Goal: Book appointment/travel/reservation

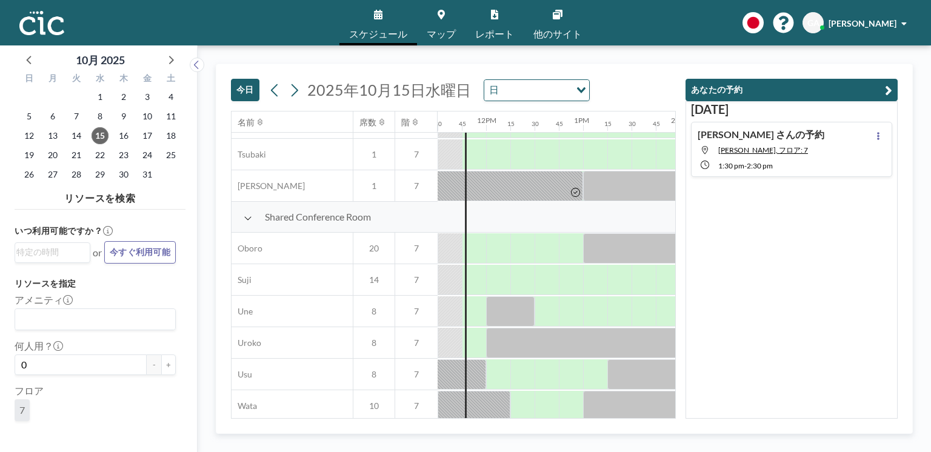
scroll to position [853, 1116]
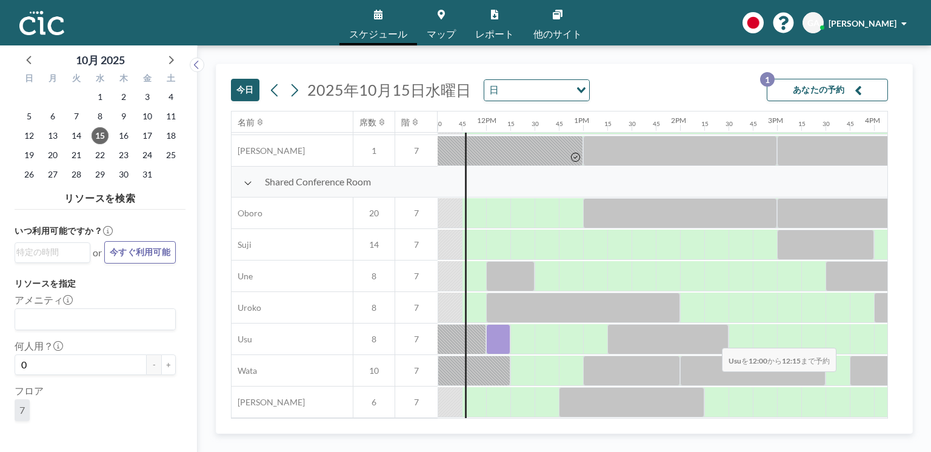
click at [500, 341] on div at bounding box center [498, 339] width 24 height 30
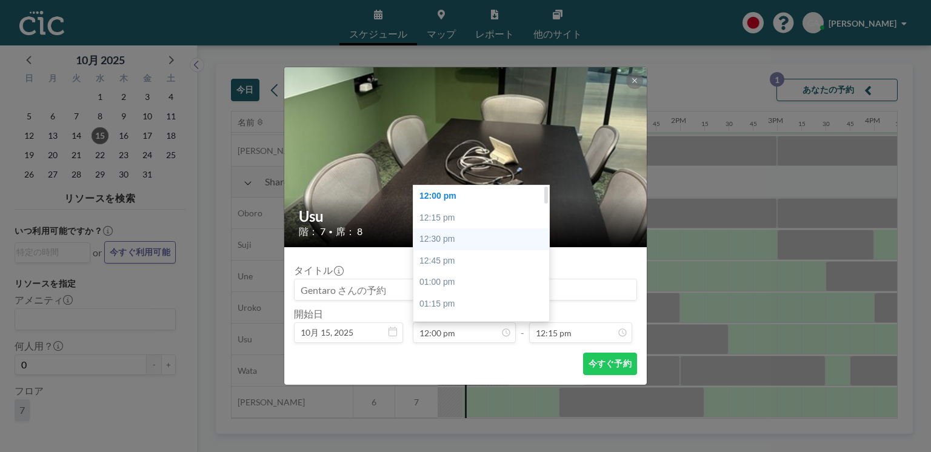
click at [500, 238] on div "12:30 pm" at bounding box center [483, 240] width 139 height 22
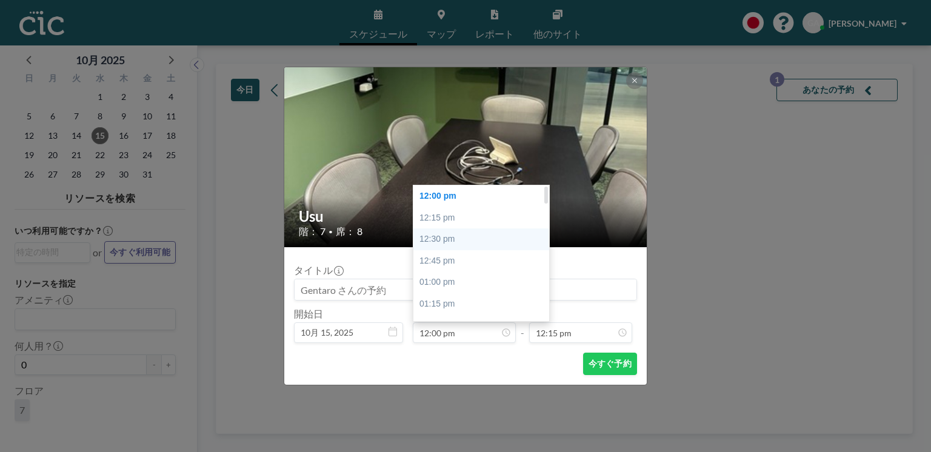
type input "12:30 pm"
type input "12:45 pm"
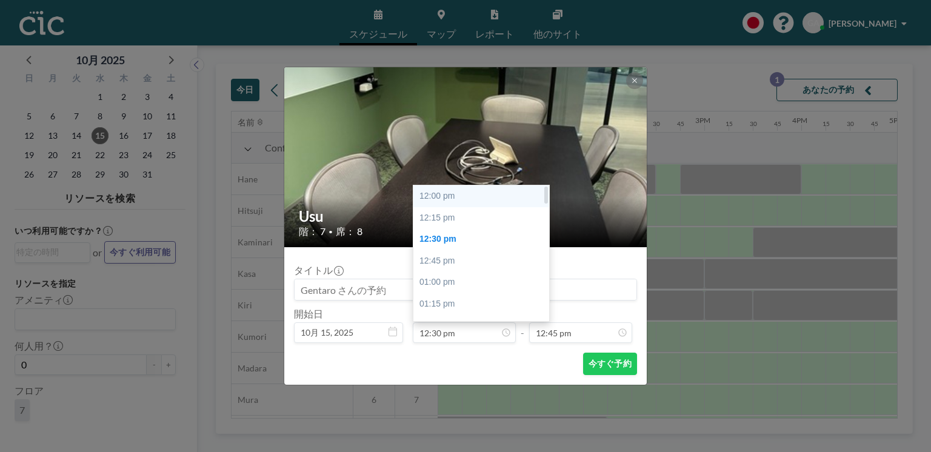
click at [475, 197] on div "12:00 pm" at bounding box center [483, 197] width 139 height 22
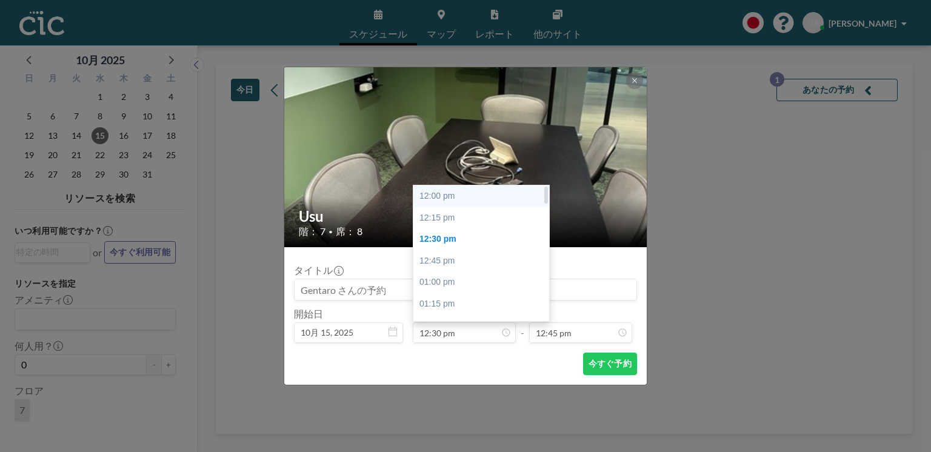
type input "12:00 pm"
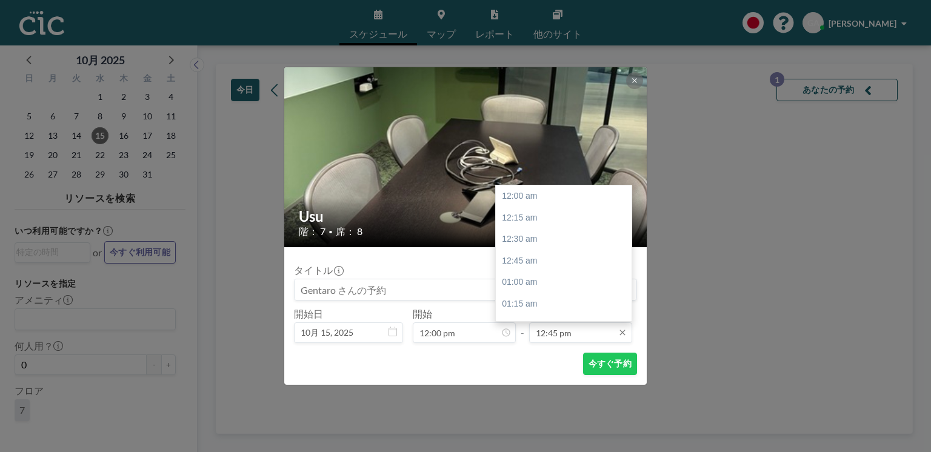
scroll to position [1101, 0]
click at [552, 331] on input "12:45 pm" at bounding box center [580, 333] width 103 height 21
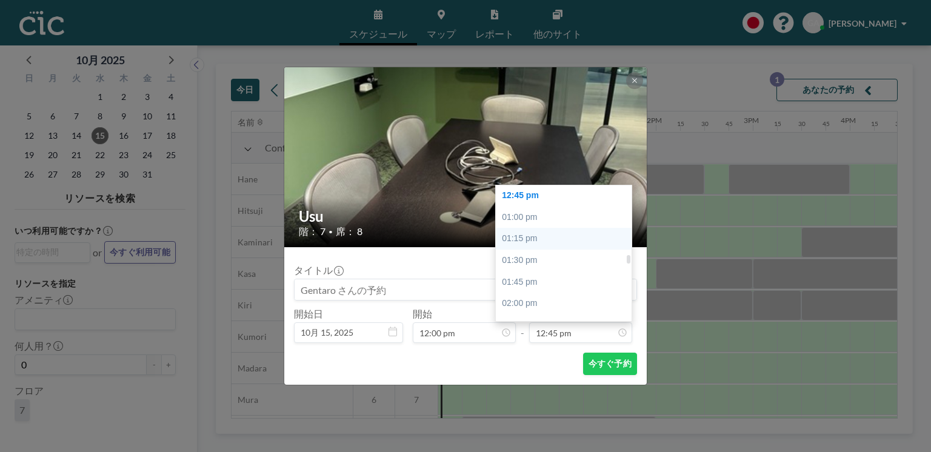
scroll to position [1063, 0]
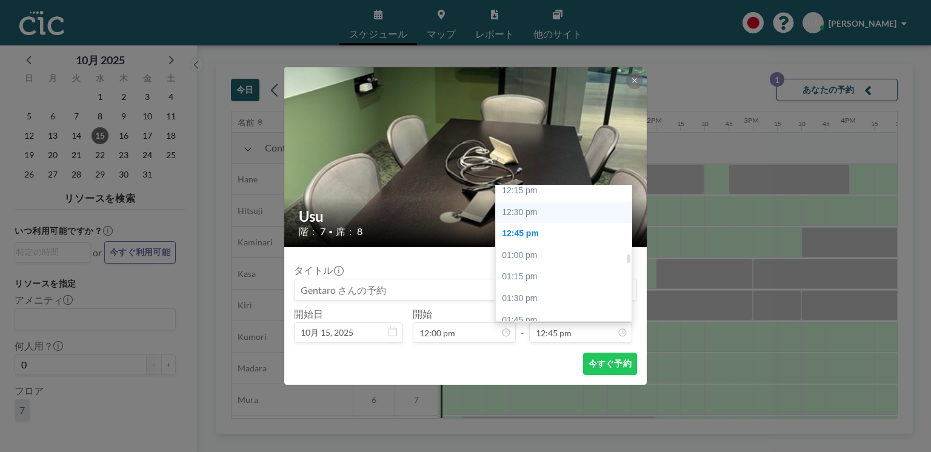
click at [538, 213] on div "12:30 pm" at bounding box center [565, 213] width 139 height 22
type input "12:30 pm"
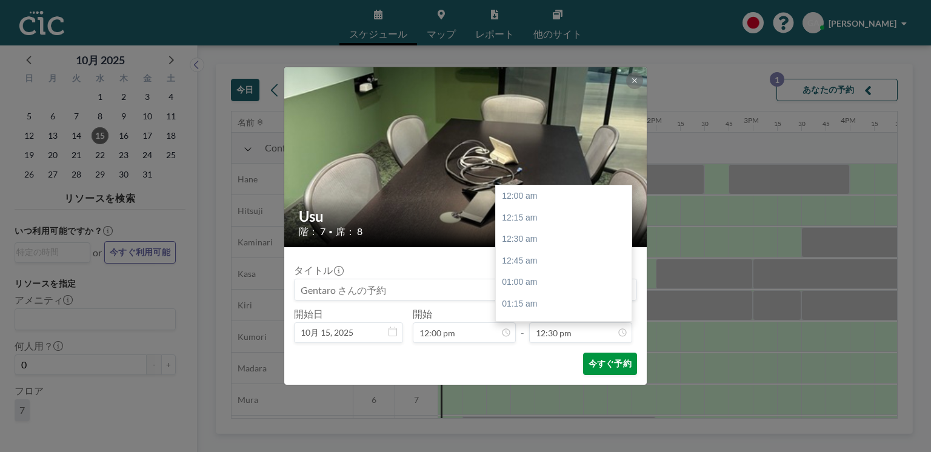
scroll to position [1079, 0]
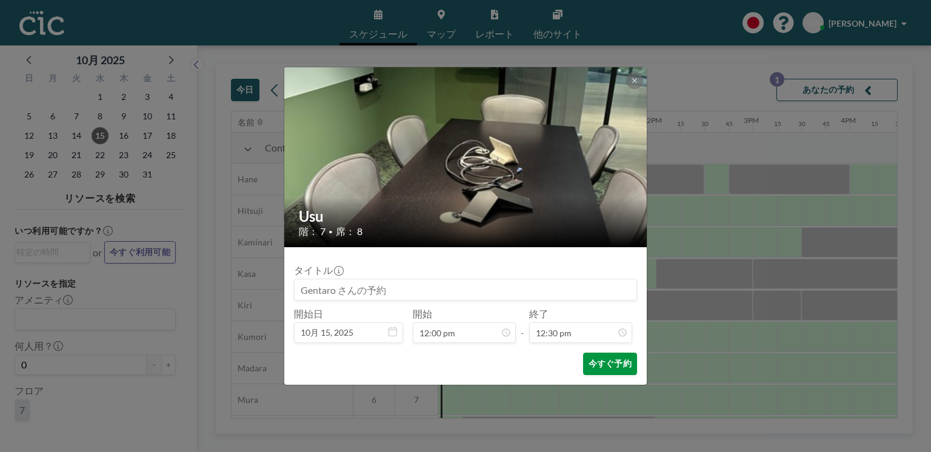
click at [615, 374] on button "今すぐ予約" at bounding box center [610, 364] width 54 height 22
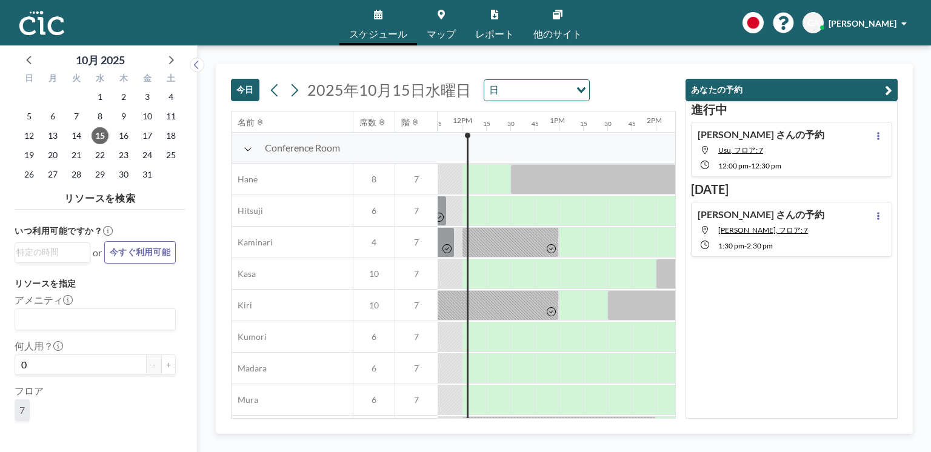
click at [357, 409] on div "6" at bounding box center [374, 399] width 42 height 31
